Goal: Task Accomplishment & Management: Manage account settings

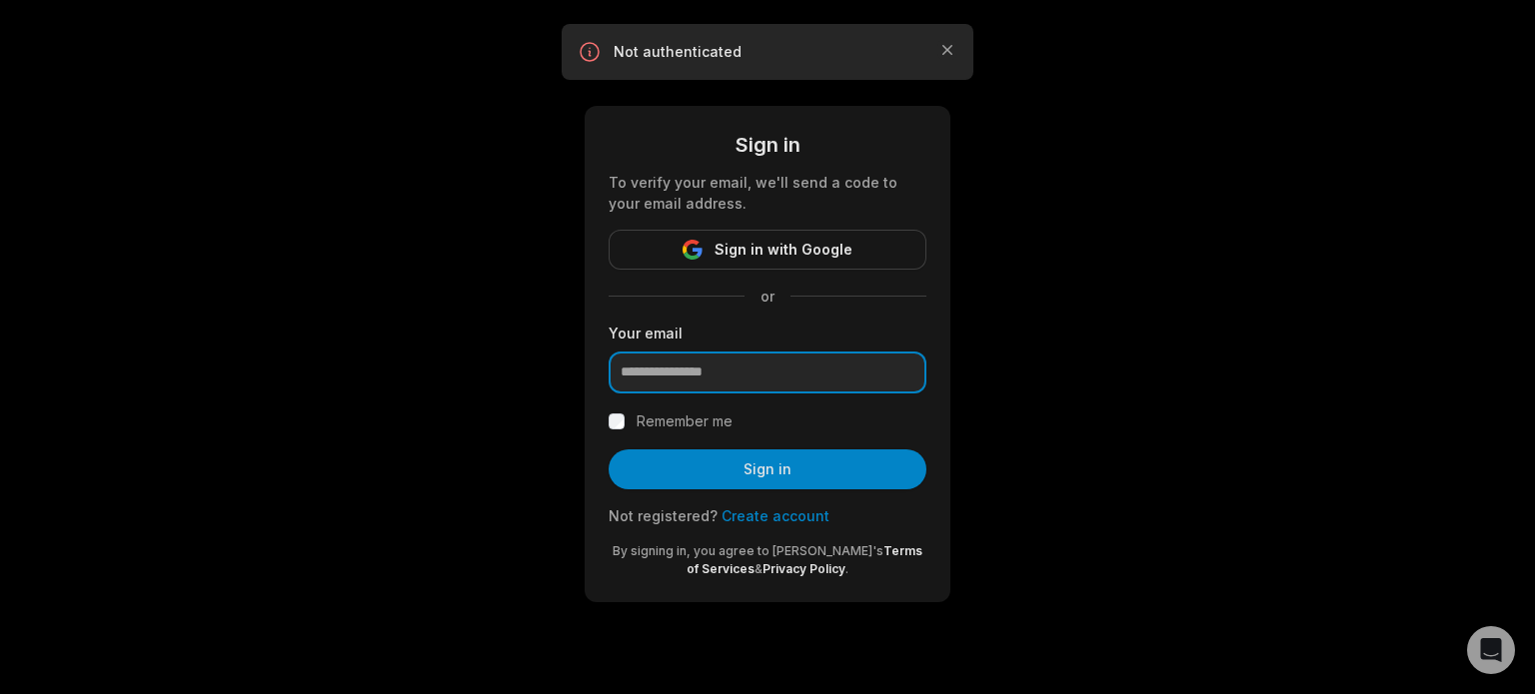
click at [779, 391] on input "email" at bounding box center [768, 373] width 318 height 42
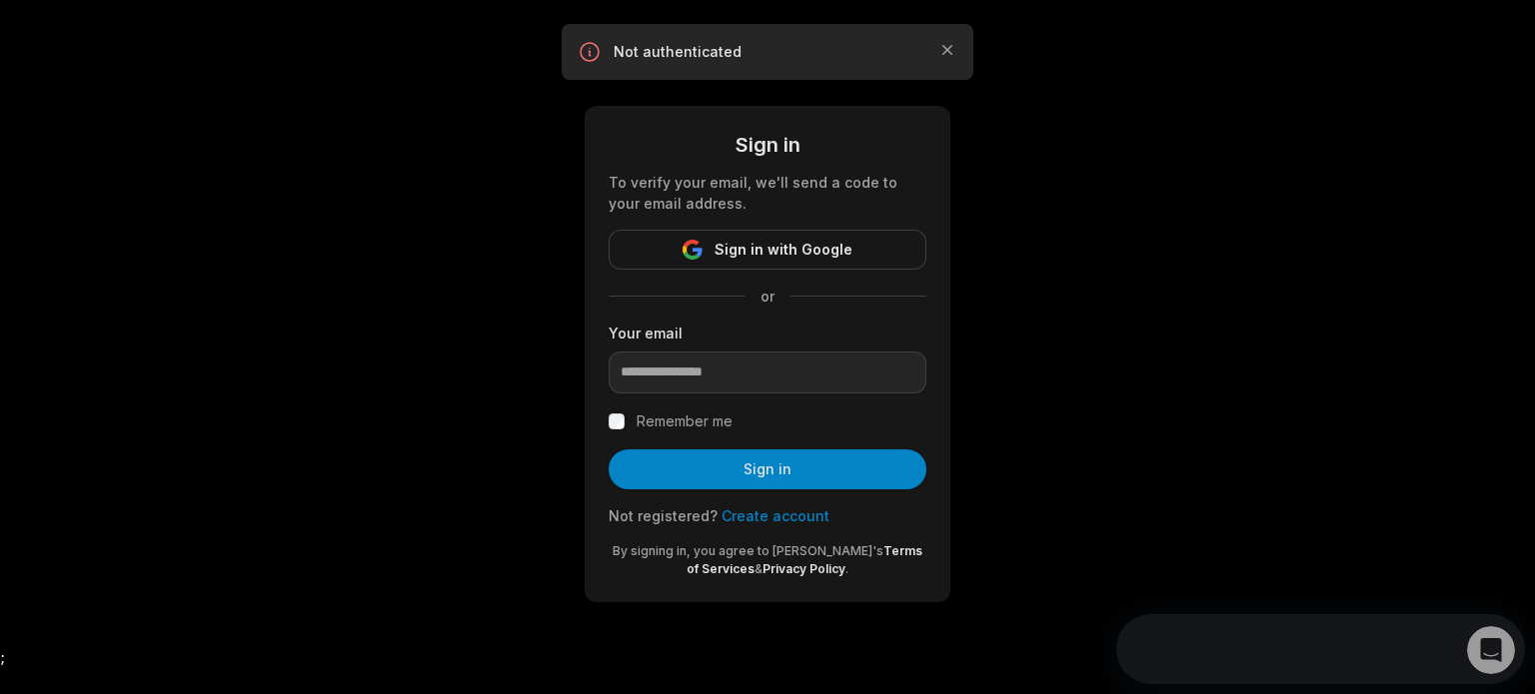
click at [1198, 343] on div "Sign in To verify your email, we'll send a code to your email address. Sign in …" at bounding box center [767, 325] width 1535 height 651
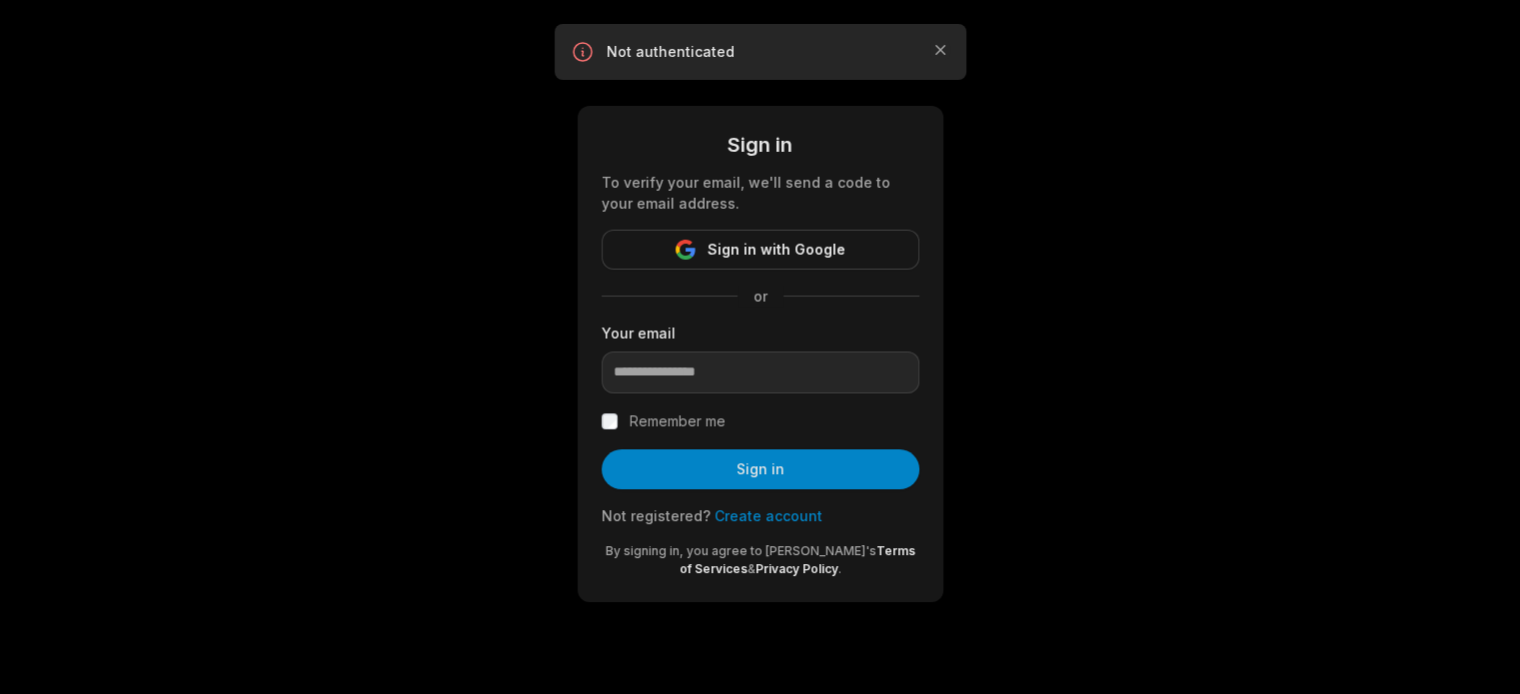
click at [754, 351] on div "Your email" at bounding box center [761, 358] width 318 height 71
click at [716, 373] on input "email" at bounding box center [761, 373] width 318 height 42
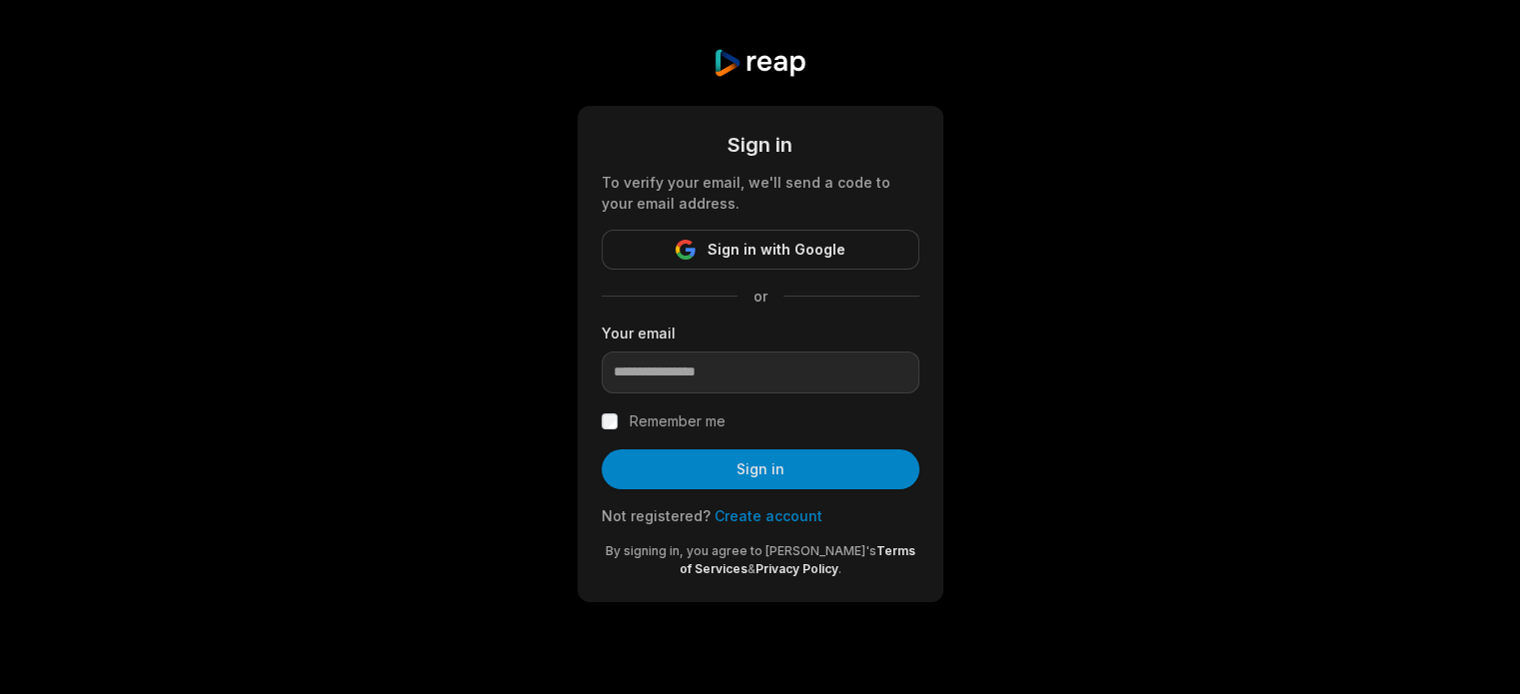
click at [1094, 308] on div "Sign in To verify your email, we'll send a code to your email address. Sign in …" at bounding box center [760, 325] width 1520 height 651
click at [703, 373] on input "email" at bounding box center [761, 373] width 318 height 42
